Goal: Information Seeking & Learning: Learn about a topic

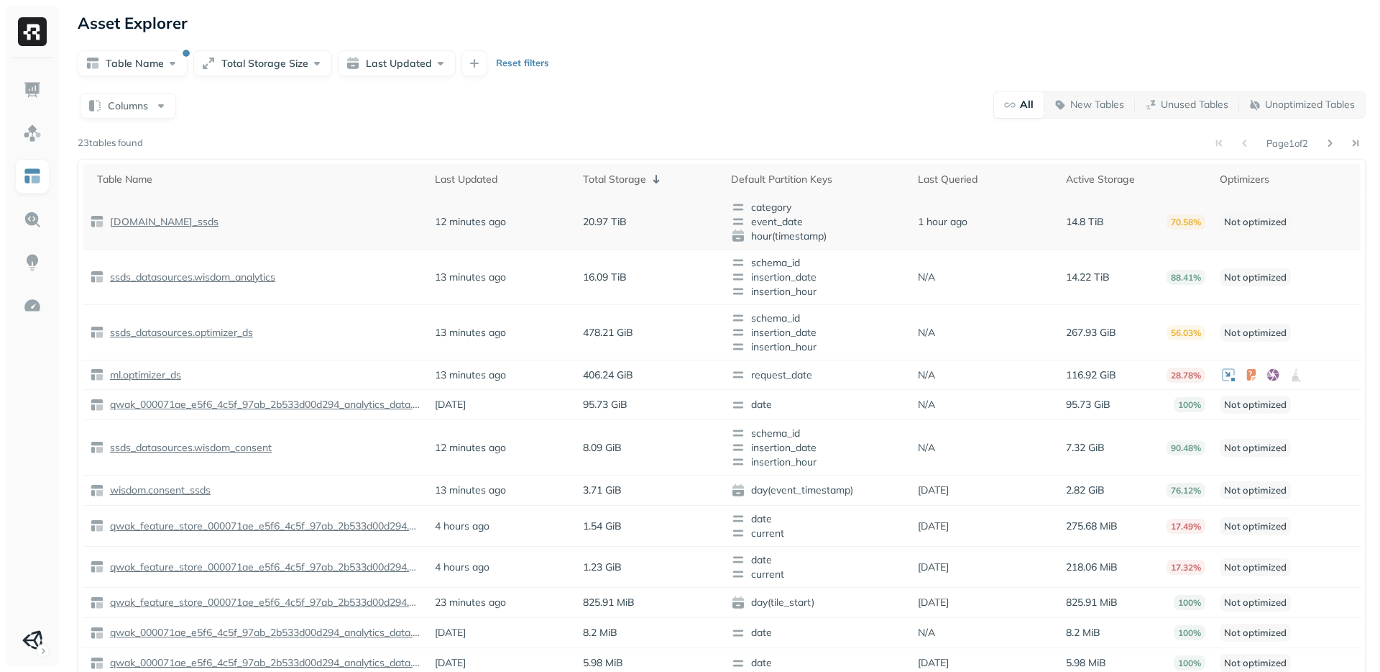
click at [173, 224] on p "[DOMAIN_NAME]_ssds" at bounding box center [162, 222] width 111 height 14
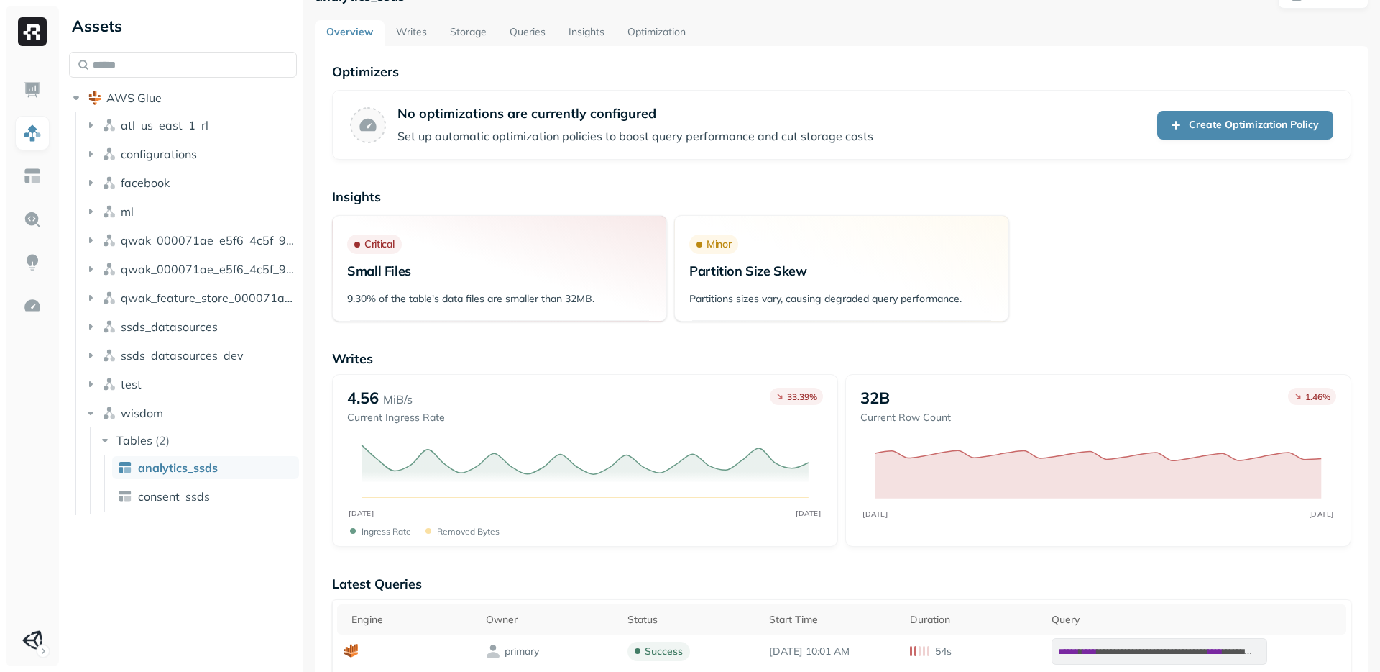
scroll to position [40, 0]
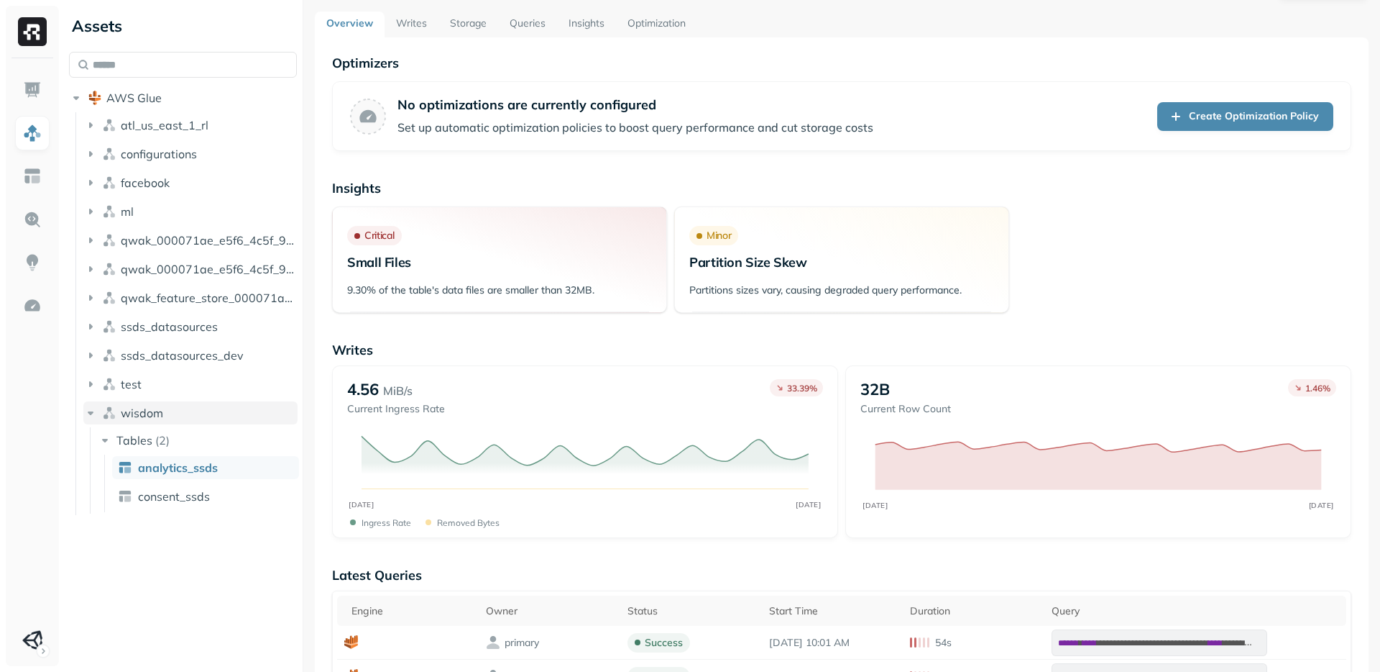
click at [92, 413] on icon "button" at bounding box center [90, 412] width 14 height 14
click at [35, 185] on img at bounding box center [32, 176] width 19 height 19
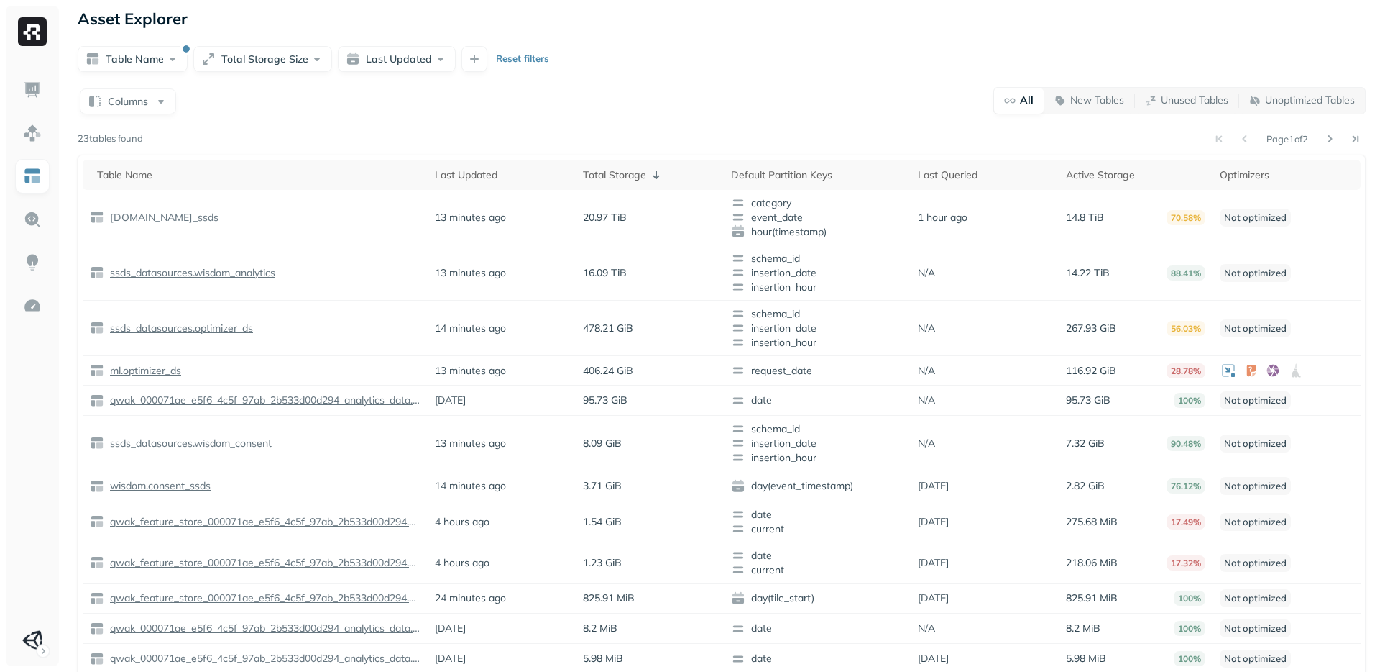
scroll to position [6, 0]
click at [170, 366] on p "ml.optimizer_ds" at bounding box center [144, 369] width 74 height 14
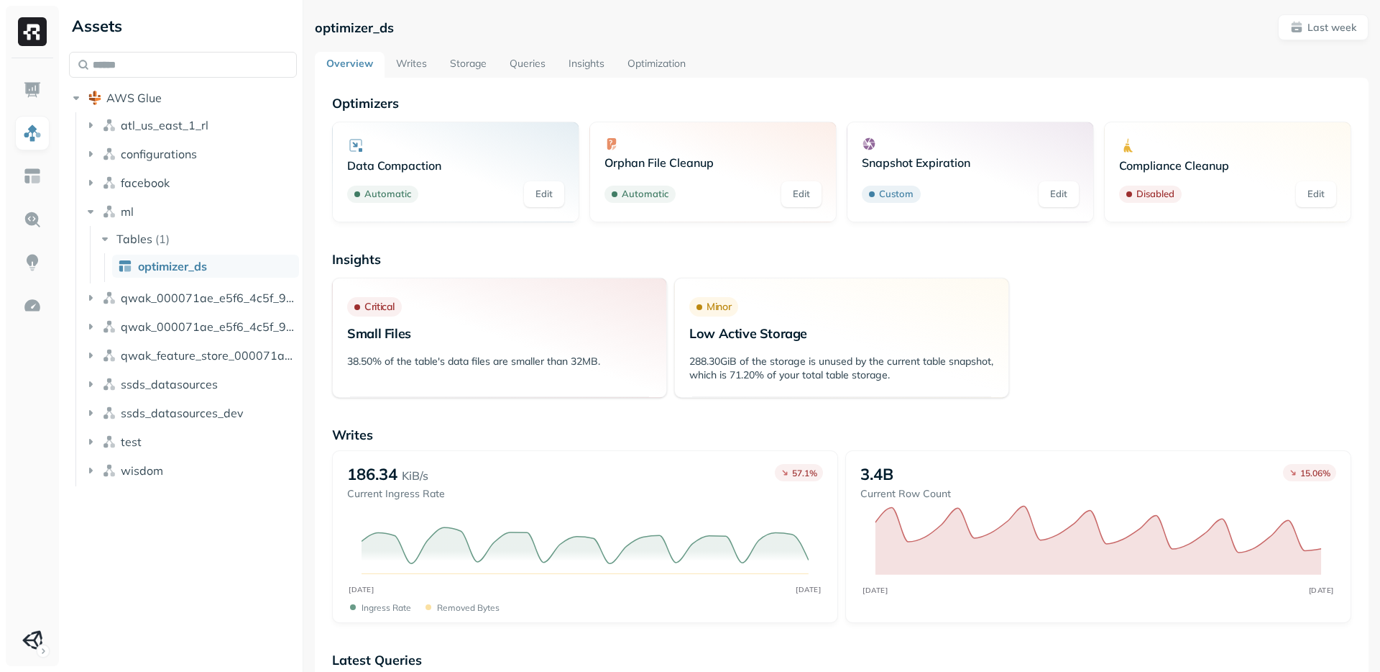
click at [665, 64] on link "Optimization" at bounding box center [656, 65] width 81 height 26
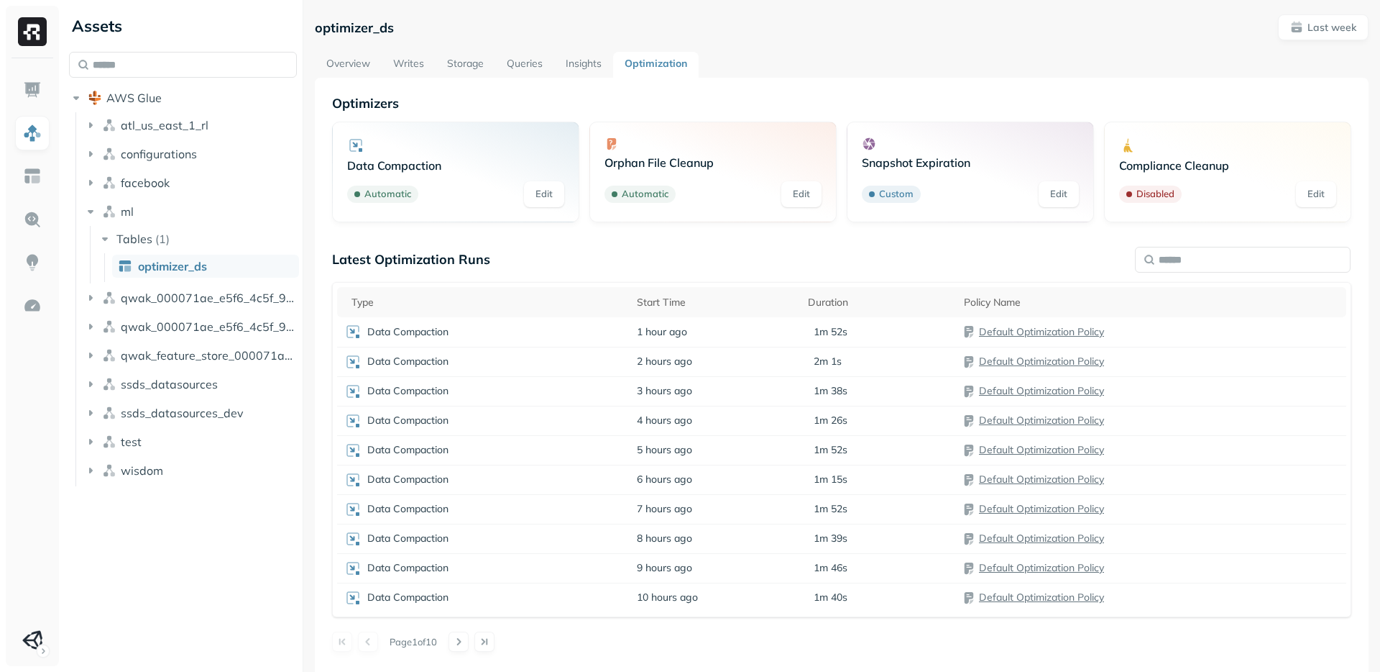
click at [590, 68] on link "Insights" at bounding box center [583, 65] width 59 height 26
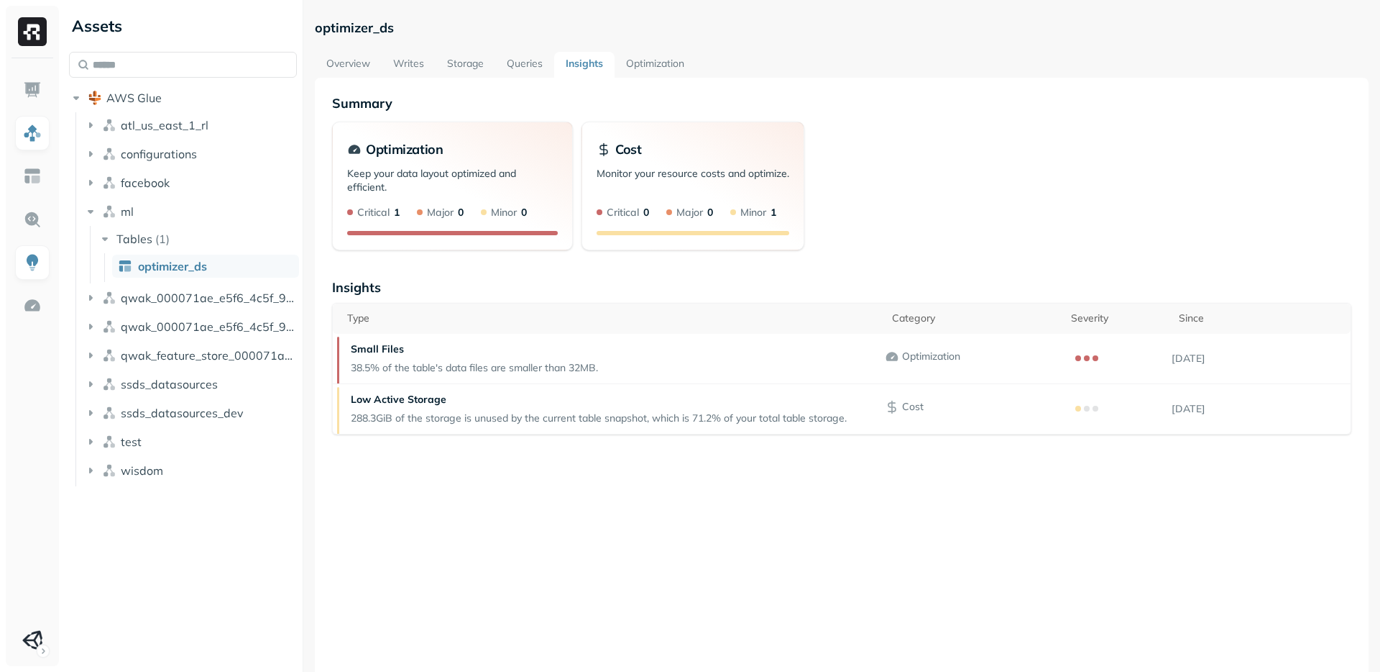
click at [539, 66] on link "Queries" at bounding box center [524, 65] width 59 height 26
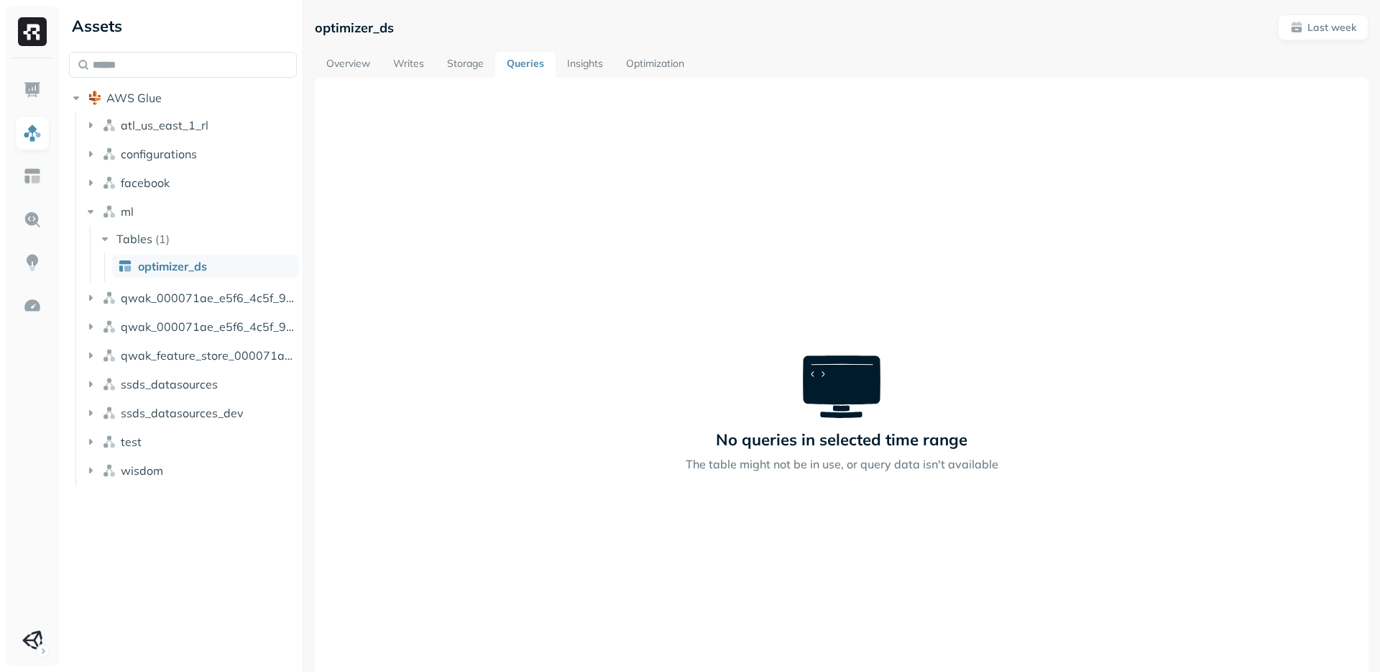
click at [367, 68] on link "Overview" at bounding box center [348, 65] width 67 height 26
